Goal: Transaction & Acquisition: Download file/media

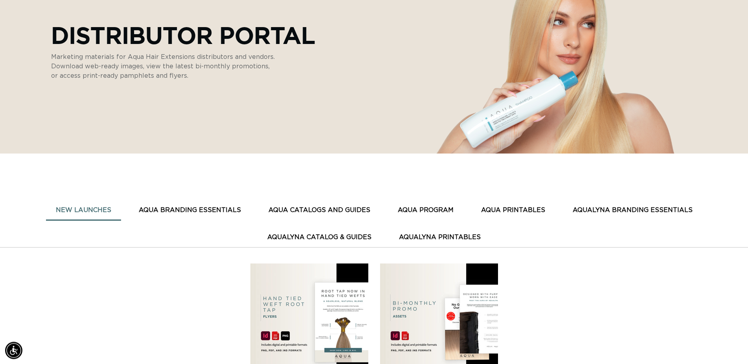
scroll to position [120, 0]
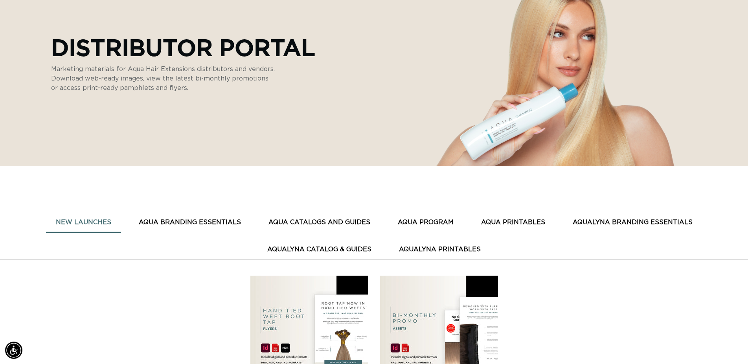
click at [173, 222] on button "AQUA BRANDING ESSENTIALS" at bounding box center [190, 222] width 122 height 19
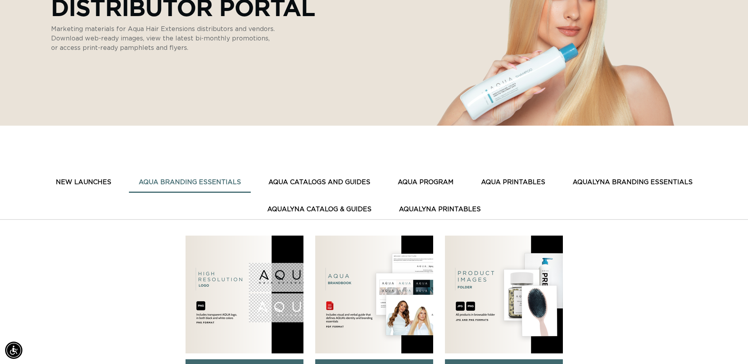
scroll to position [0, 0]
click at [328, 186] on button "AQUA CATALOGS AND GUIDES" at bounding box center [318, 182] width 121 height 19
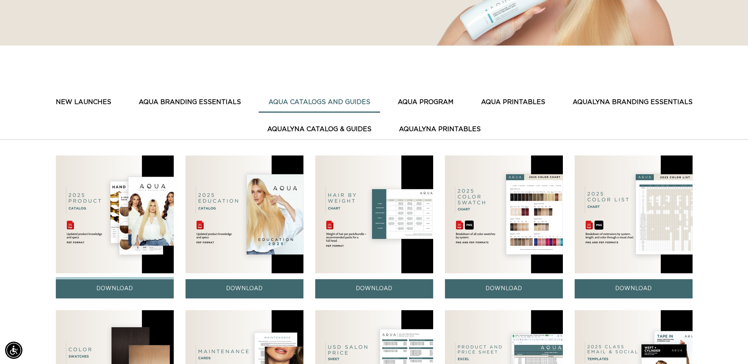
click at [120, 286] on link "DOWNLOAD" at bounding box center [115, 288] width 118 height 19
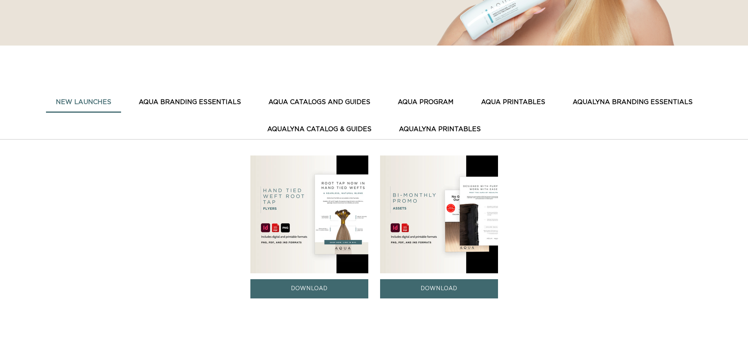
scroll to position [240, 0]
click at [339, 128] on button "AquaLyna Catalog & Guides" at bounding box center [319, 129] width 124 height 19
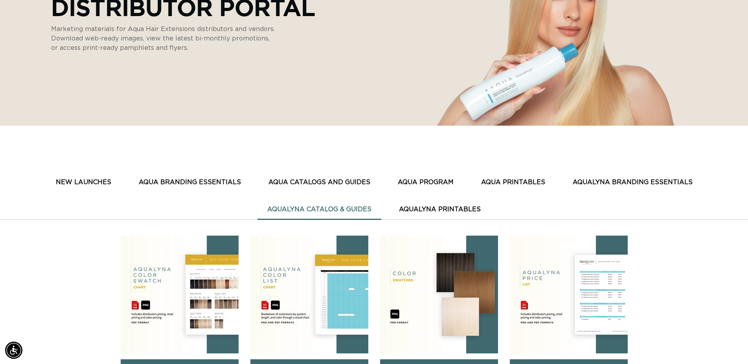
scroll to position [0, 0]
click at [619, 181] on button "AquaLyna Branding Essentials" at bounding box center [632, 182] width 139 height 19
